Goal: Task Accomplishment & Management: Manage account settings

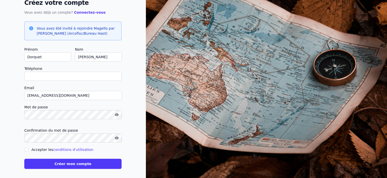
scroll to position [39, 0]
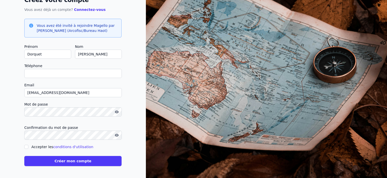
click at [88, 76] on input "Téléphone" at bounding box center [73, 73] width 98 height 9
type input "[PHONE_NUMBER]"
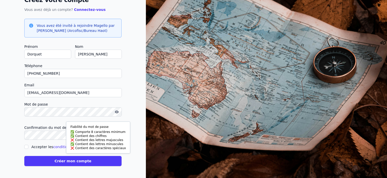
click at [54, 137] on div "Confirmation du mot de passe" at bounding box center [72, 132] width 97 height 15
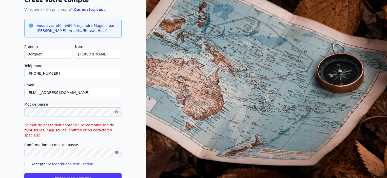
click at [55, 135] on form "Prénom Dorquet Nom [PERSON_NAME] Téléphone [PHONE_NUMBER] Email [EMAIL_ADDRESS]…" at bounding box center [72, 114] width 97 height 140
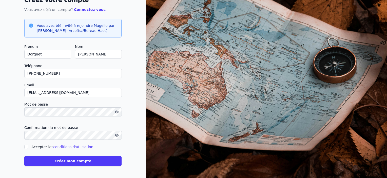
click at [65, 157] on button "Créer mon compte" at bounding box center [72, 161] width 97 height 10
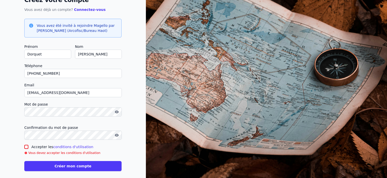
click at [35, 146] on label "Accepter les conditions d'utilisation" at bounding box center [62, 147] width 62 height 4
click at [28, 146] on input "Accepter les conditions d'utilisation" at bounding box center [26, 147] width 4 height 4
checkbox input "true"
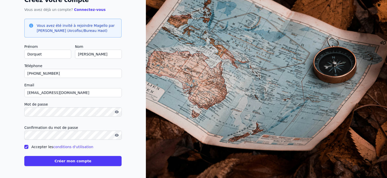
click at [53, 160] on button "Créer mon compte" at bounding box center [72, 161] width 97 height 10
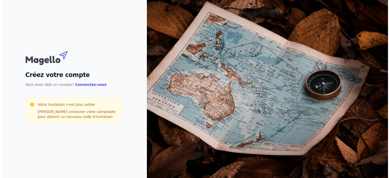
scroll to position [0, 0]
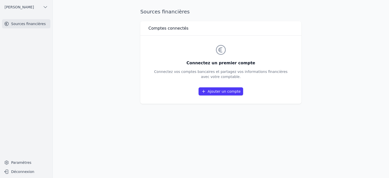
click at [222, 94] on link "Ajouter un compte" at bounding box center [221, 91] width 45 height 8
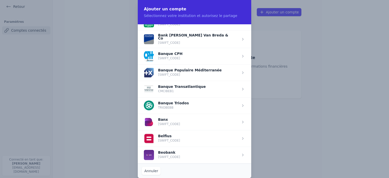
scroll to position [127, 0]
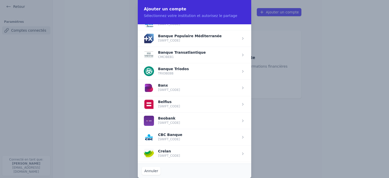
click at [197, 135] on span "button" at bounding box center [195, 137] width 114 height 16
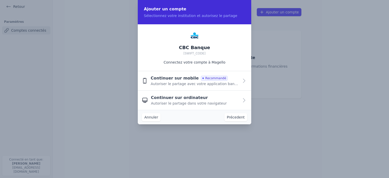
click at [183, 83] on span "Autoriser le partage avec votre application bancaire" at bounding box center [195, 83] width 88 height 5
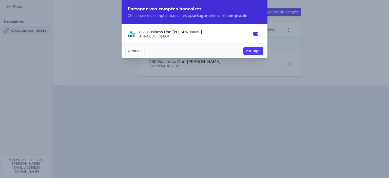
click at [248, 52] on button "Partager" at bounding box center [254, 51] width 20 height 8
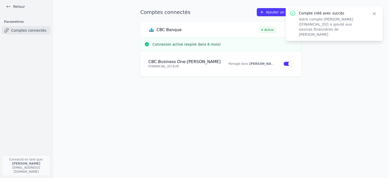
click at [189, 65] on p "[FINANCIAL_ID] - EUR" at bounding box center [186, 66] width 74 height 4
click at [377, 16] on button "Close" at bounding box center [374, 13] width 9 height 7
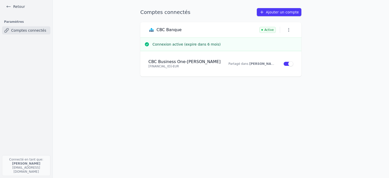
click at [289, 30] on icon "button" at bounding box center [289, 29] width 5 height 5
click at [330, 47] on div at bounding box center [194, 89] width 389 height 178
click at [289, 14] on link "Ajouter un compte" at bounding box center [279, 12] width 45 height 8
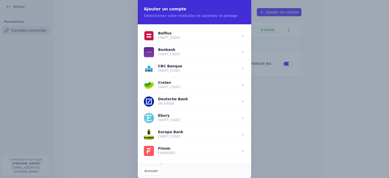
scroll to position [203, 0]
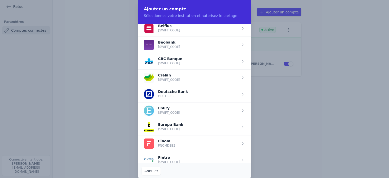
click at [202, 74] on span "button" at bounding box center [195, 77] width 114 height 16
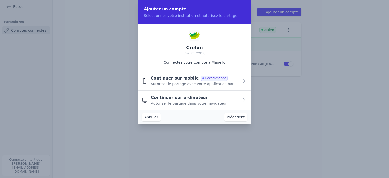
scroll to position [0, 0]
click at [181, 83] on span "Autoriser le partage avec votre application bancaire" at bounding box center [195, 83] width 88 height 5
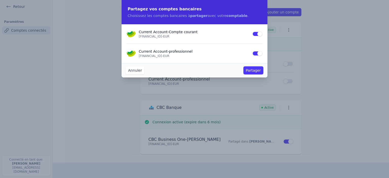
click at [256, 34] on button "Use setting" at bounding box center [258, 33] width 10 height 5
click at [250, 70] on button "Partager" at bounding box center [254, 70] width 20 height 8
